Goal: Task Accomplishment & Management: Complete application form

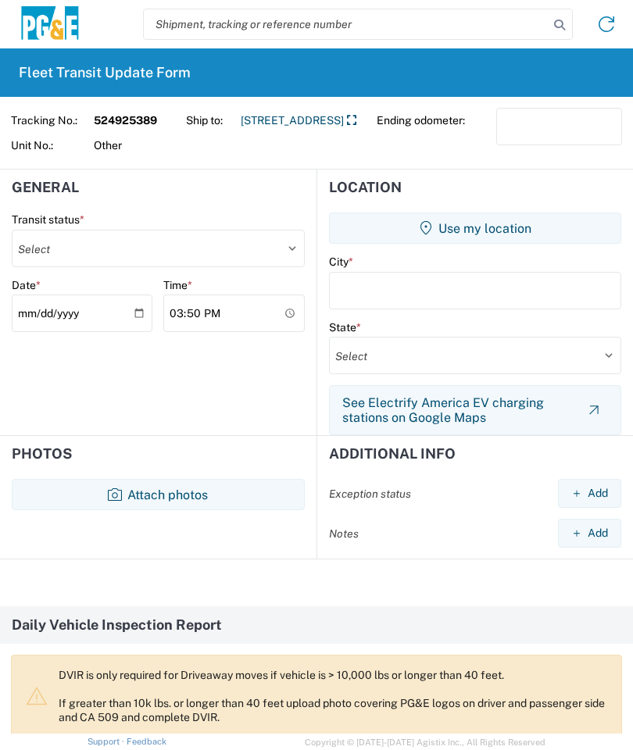
click at [218, 500] on button "Attach photos" at bounding box center [158, 494] width 293 height 31
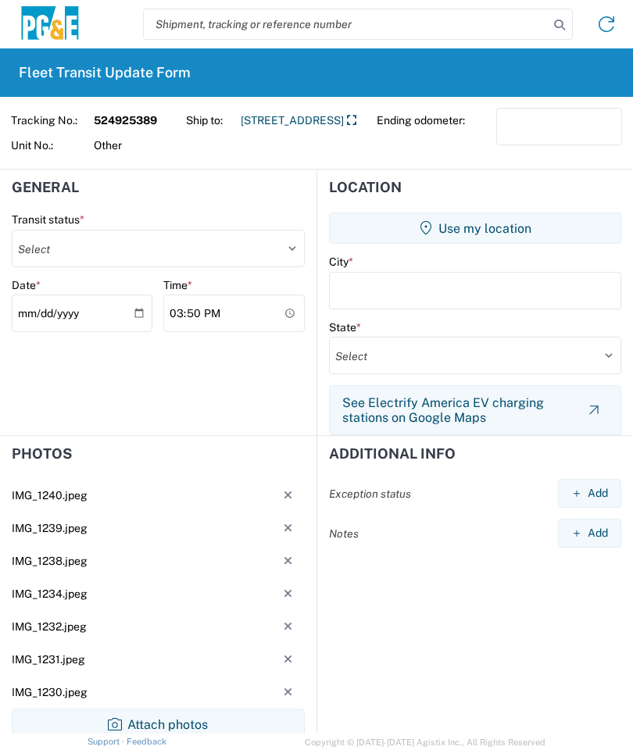
click at [277, 249] on select "Select Delivered Picked Up" at bounding box center [158, 249] width 293 height 38
select select "DELIVRED"
click at [469, 225] on button "Use my location" at bounding box center [475, 228] width 292 height 31
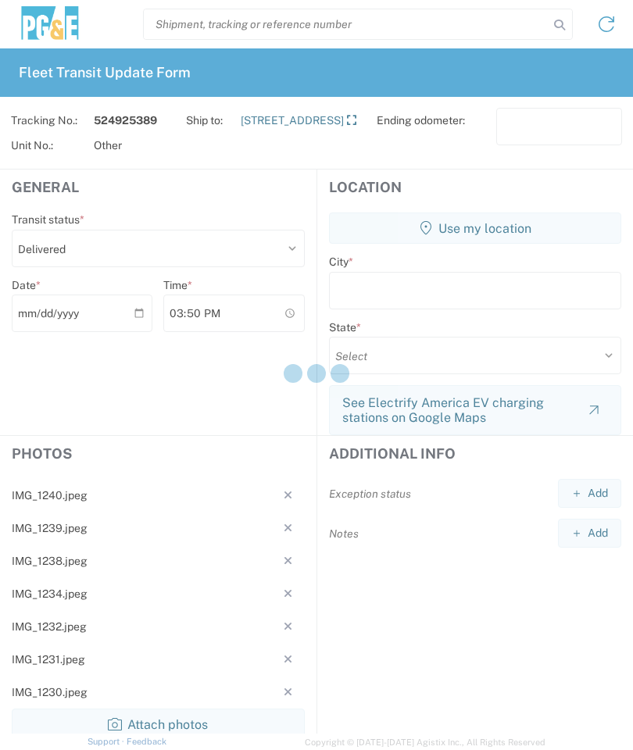
type input "Angels Camp"
select select "CA"
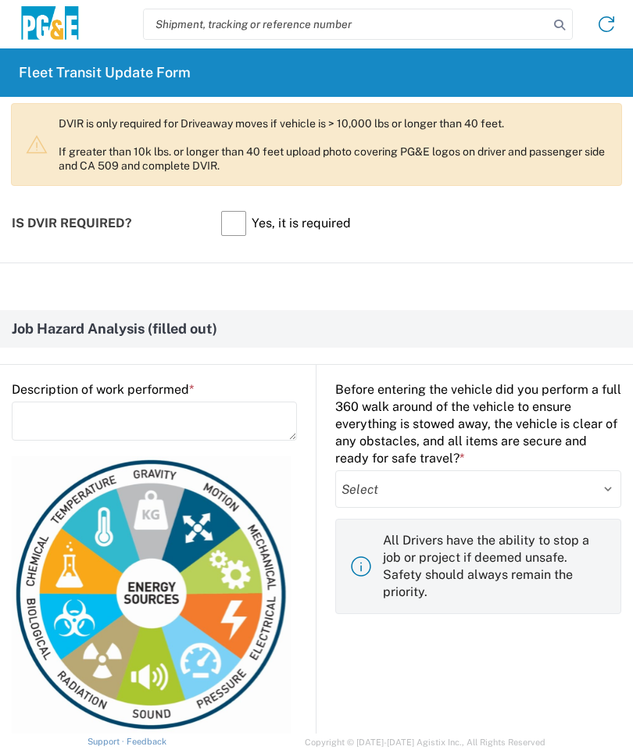
scroll to position [740, 0]
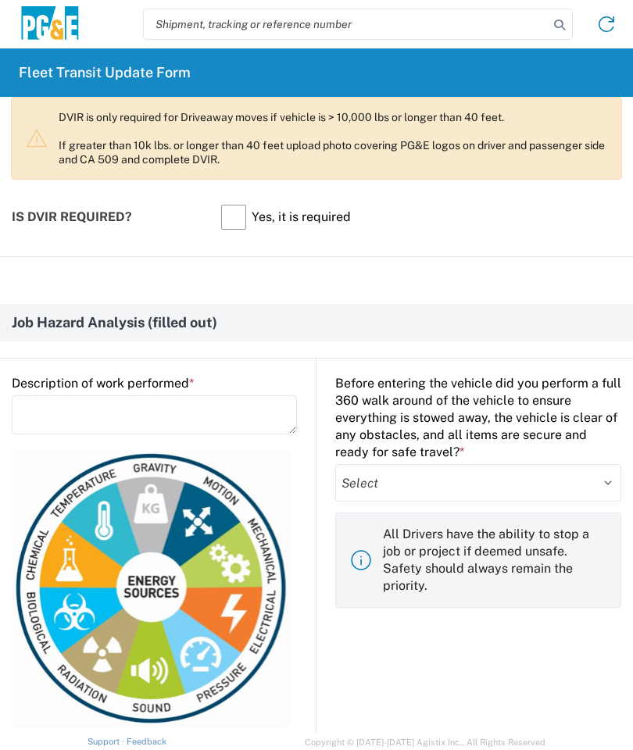
click at [56, 411] on textarea at bounding box center [154, 415] width 285 height 39
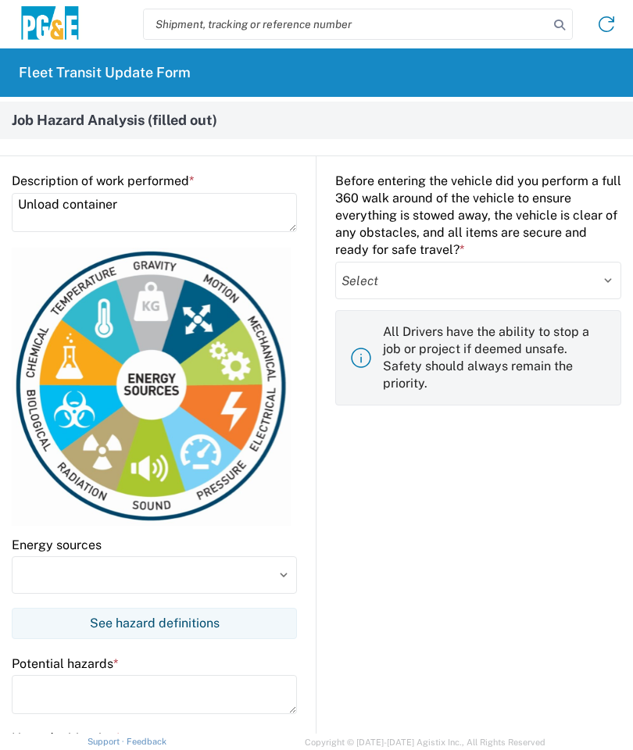
scroll to position [946, 0]
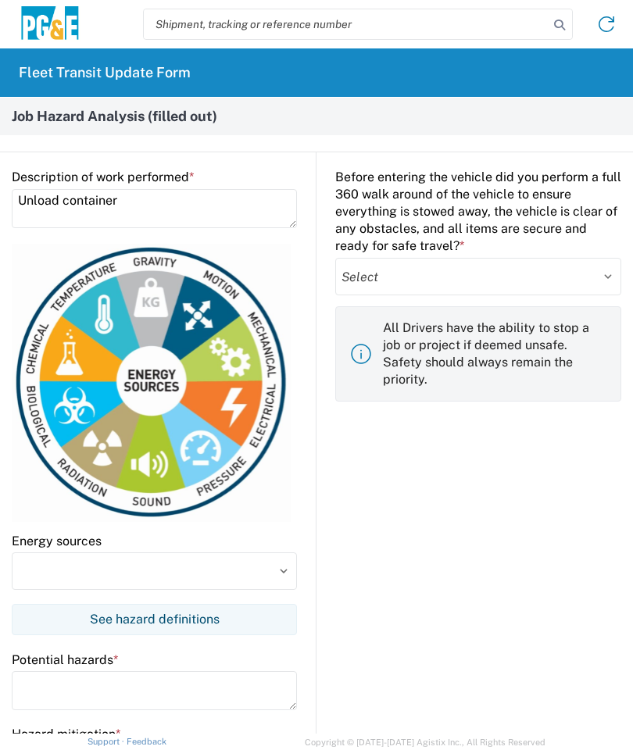
type textarea "Unload container"
click at [613, 268] on select "Select Yes No" at bounding box center [478, 277] width 286 height 38
select select "yes"
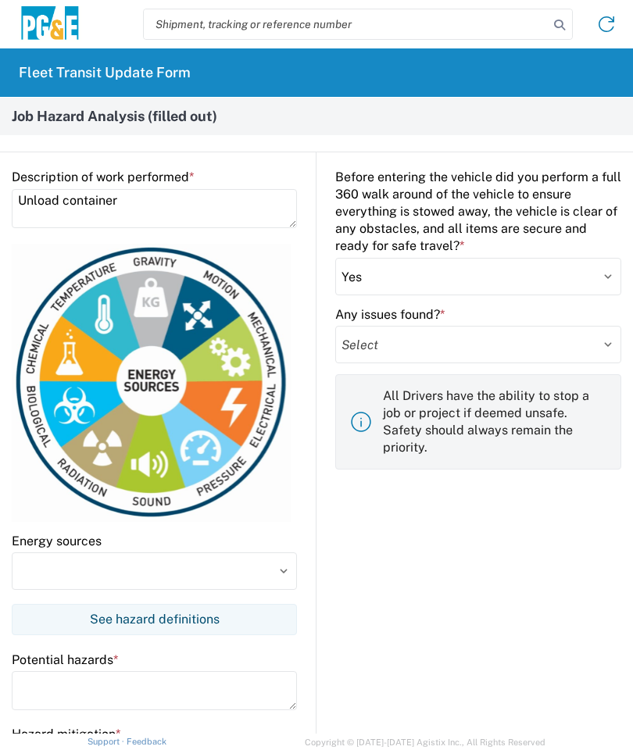
click at [480, 345] on select "Select Yes No" at bounding box center [478, 345] width 286 height 38
select select "no"
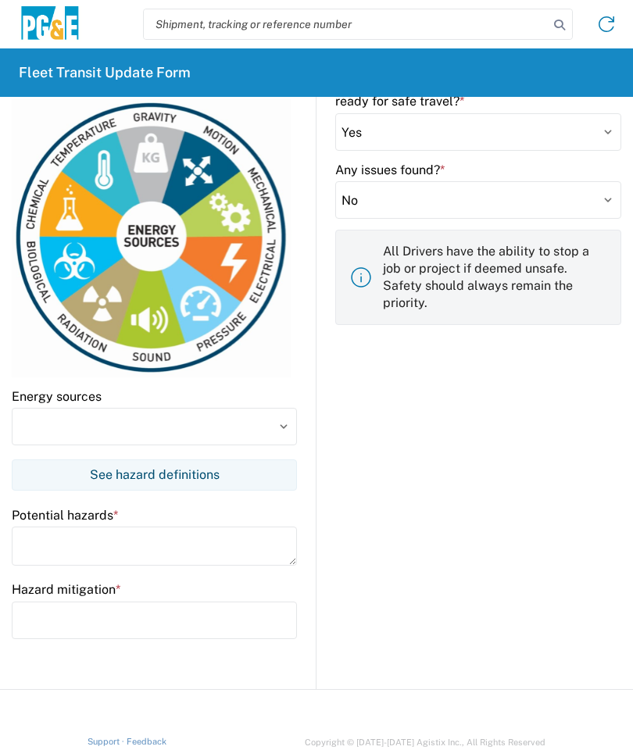
scroll to position [1101, 0]
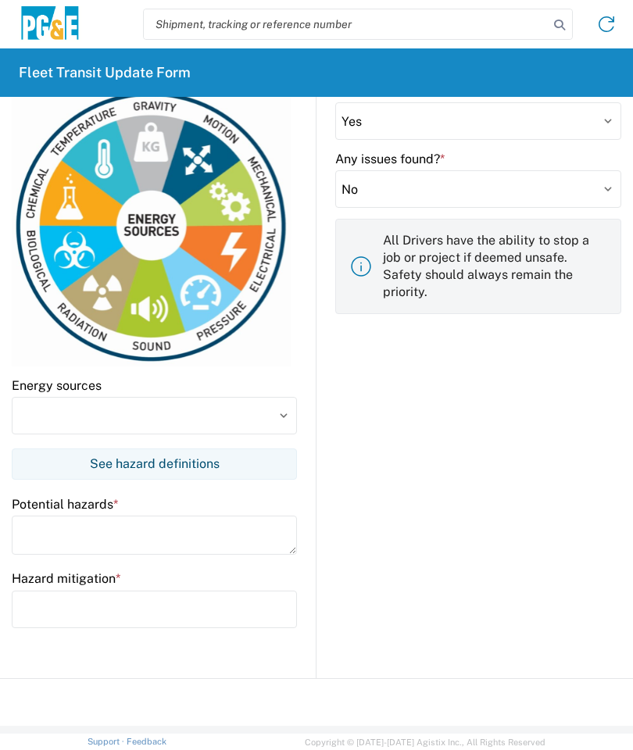
click at [41, 403] on input at bounding box center [154, 416] width 285 height 38
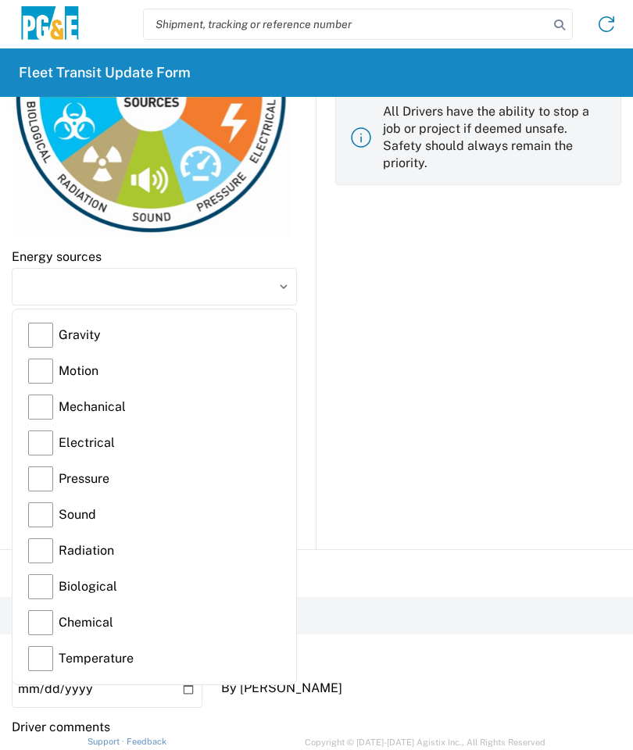
scroll to position [1248, 0]
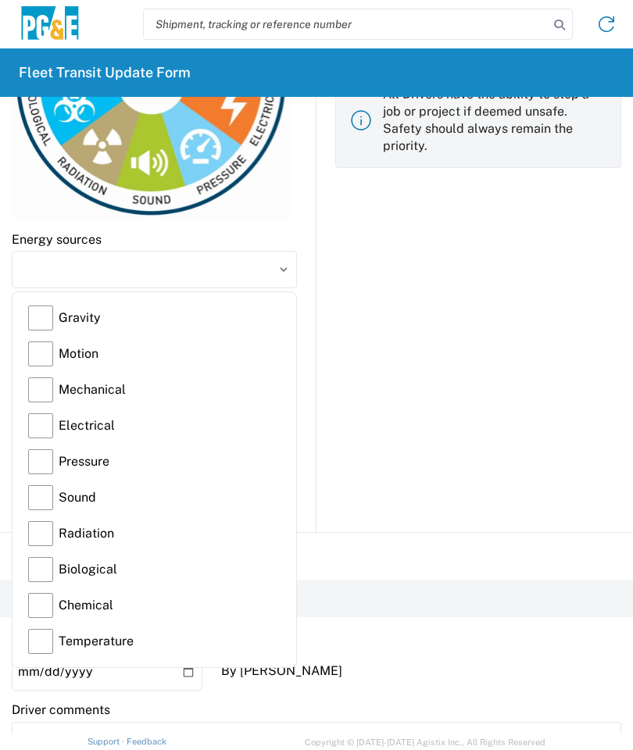
click at [43, 315] on label "Gravity" at bounding box center [154, 318] width 252 height 36
click at [0, 0] on input "Gravity" at bounding box center [0, 0] width 0 height 0
click at [55, 347] on label "Motion" at bounding box center [154, 354] width 252 height 36
click at [0, 0] on input "Motion" at bounding box center [0, 0] width 0 height 0
click at [52, 392] on label "Mechanical" at bounding box center [154, 390] width 252 height 36
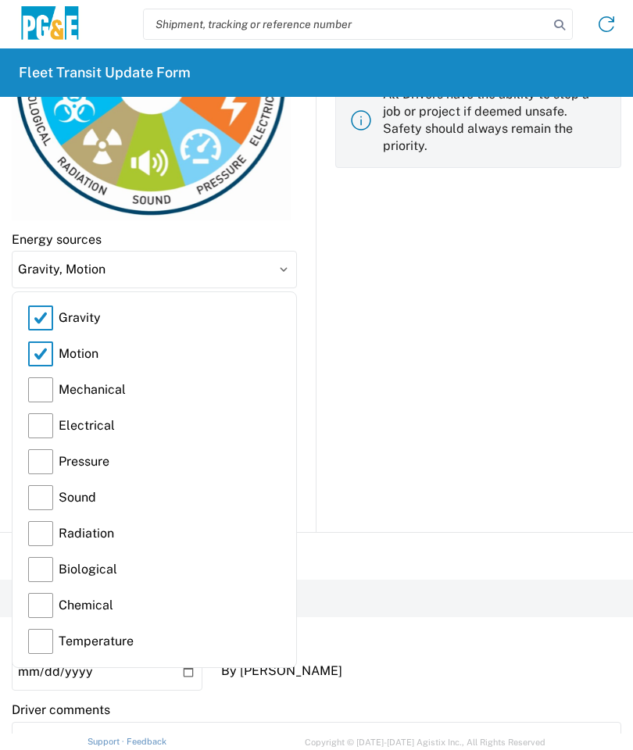
click at [0, 0] on input "Mechanical" at bounding box center [0, 0] width 0 height 0
type input "Gravity, Motion, Mechanical"
click at [288, 267] on input "Gravity, Motion, Mechanical" at bounding box center [154, 270] width 285 height 38
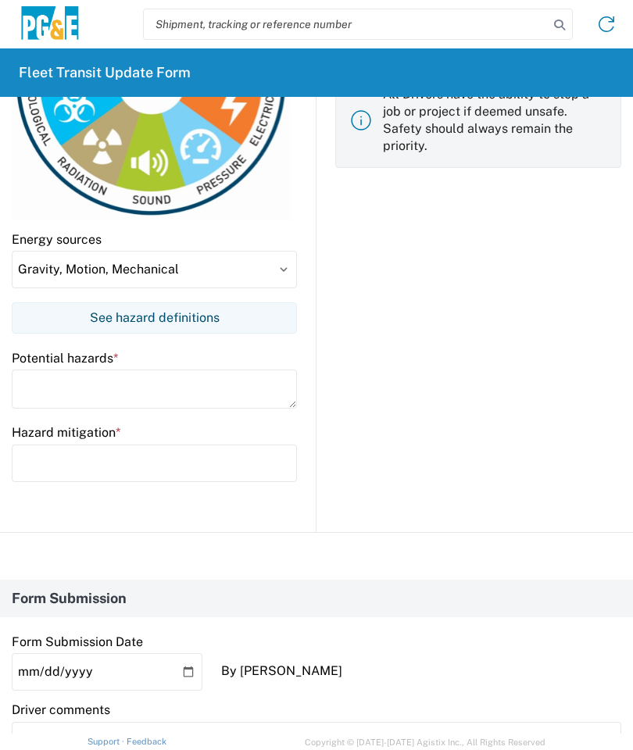
click at [68, 376] on textarea at bounding box center [154, 389] width 285 height 39
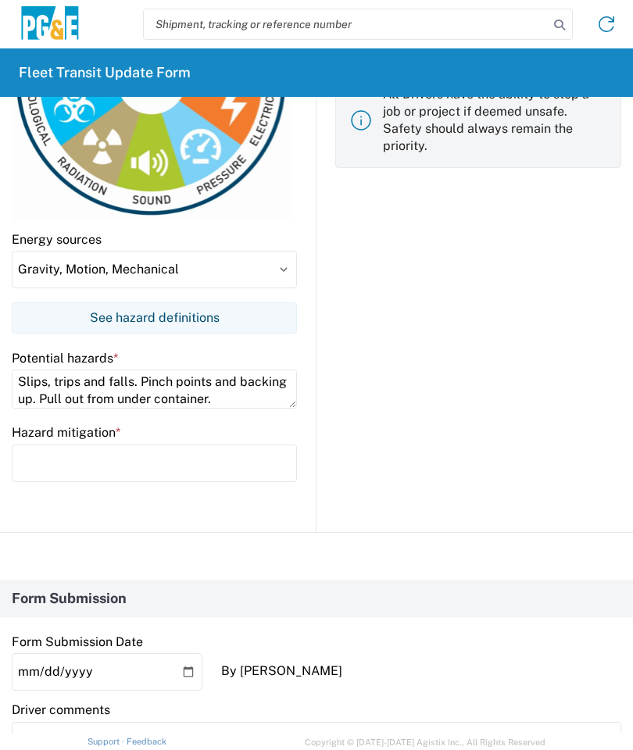
type textarea "Slips, trips and falls. Pinch points and backing up. Pull out from under contai…"
click at [46, 457] on input "text" at bounding box center [154, 464] width 285 height 38
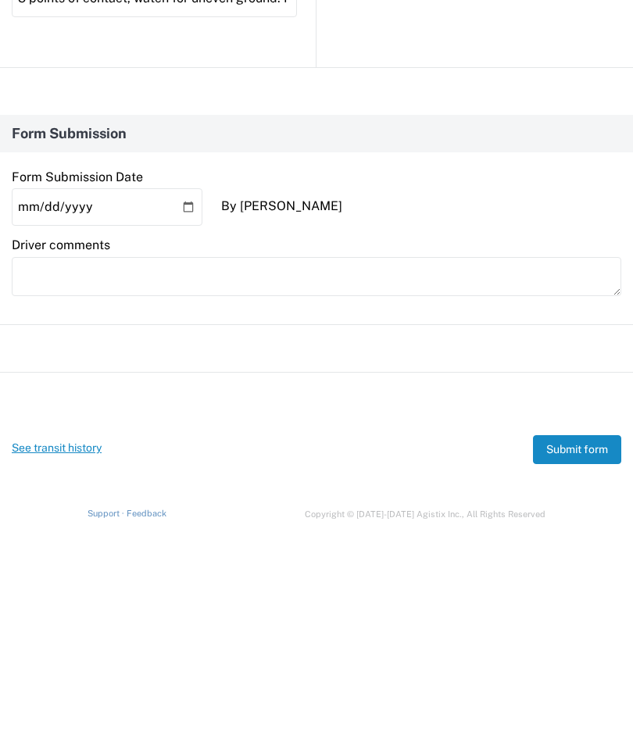
scroll to position [1484, 0]
type input "3 points of contact, watch for uneven ground. Pay attention to hands when using…"
click at [582, 664] on button "Submit form" at bounding box center [577, 678] width 88 height 29
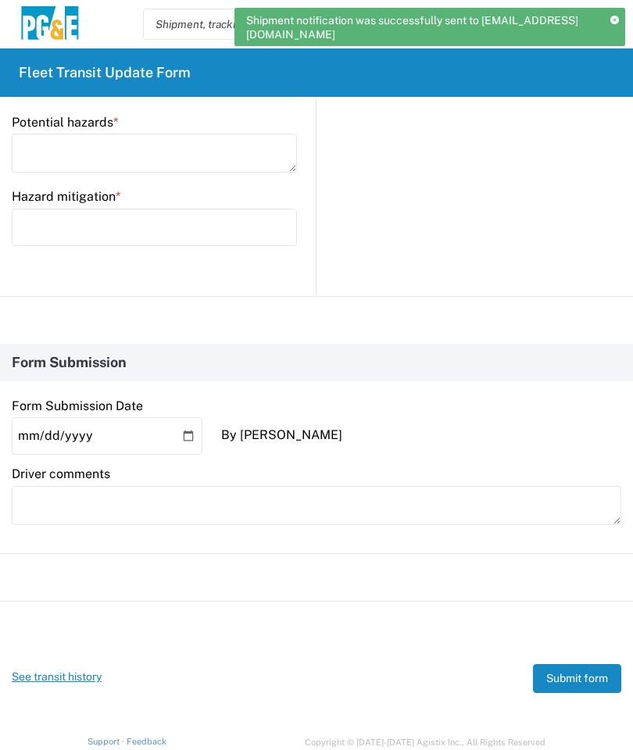
scroll to position [0, 0]
